Goal: Task Accomplishment & Management: Manage account settings

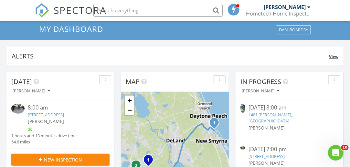
scroll to position [32, 0]
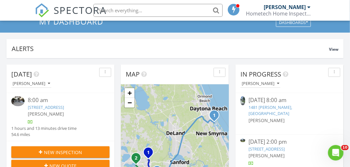
click at [64, 106] on link "5561 W Magnolia Ave, Port Orange, FL 32127" at bounding box center [46, 108] width 36 height 6
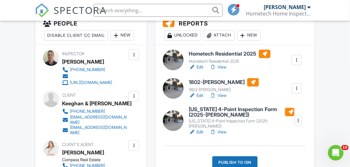
scroll to position [194, 0]
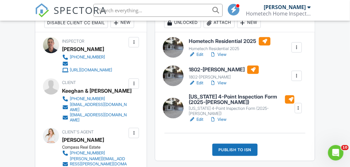
click at [202, 53] on link "Edit" at bounding box center [196, 54] width 15 height 6
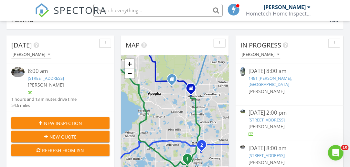
scroll to position [65, 0]
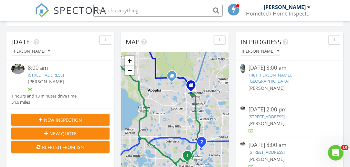
click at [64, 74] on link "5561 W Magnolia Ave, Port Orange, FL 32127" at bounding box center [46, 75] width 36 height 6
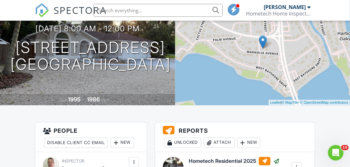
scroll to position [162, 0]
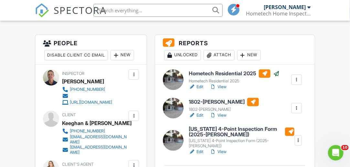
click at [202, 117] on link "Edit" at bounding box center [196, 115] width 15 height 6
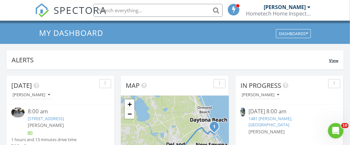
scroll to position [65, 0]
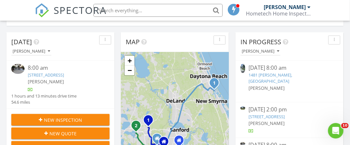
click at [64, 73] on link "[STREET_ADDRESS]" at bounding box center [46, 75] width 36 height 6
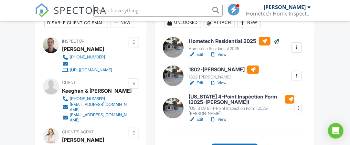
click at [222, 55] on link "View" at bounding box center [218, 54] width 17 height 6
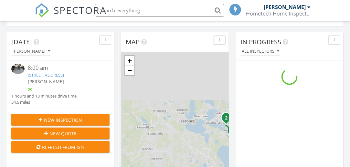
scroll to position [599, 361]
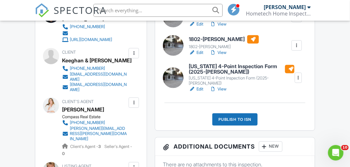
click at [203, 86] on link "Edit" at bounding box center [196, 89] width 15 height 6
